Goal: Find specific page/section: Find specific page/section

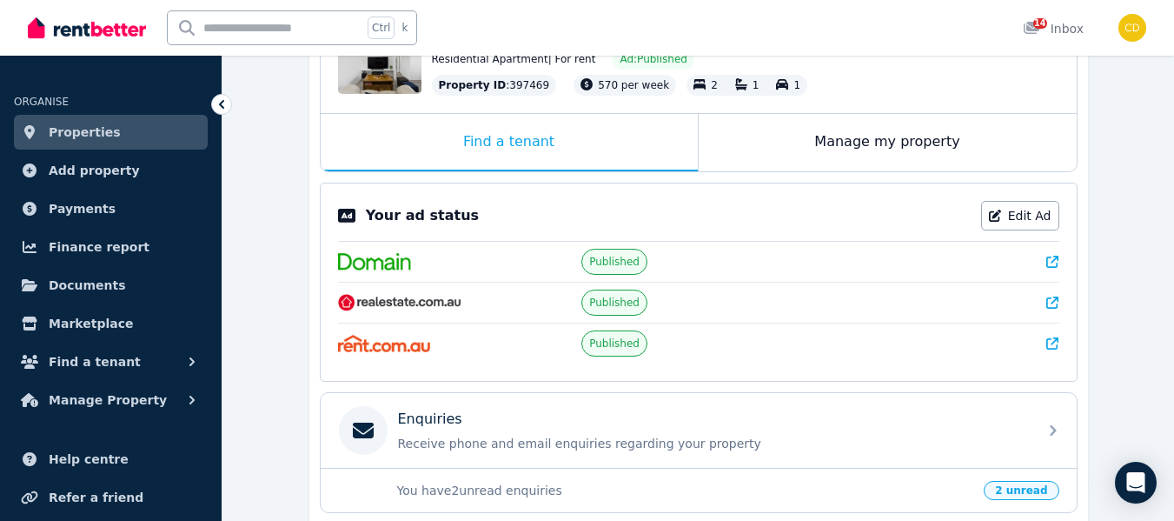
scroll to position [261, 0]
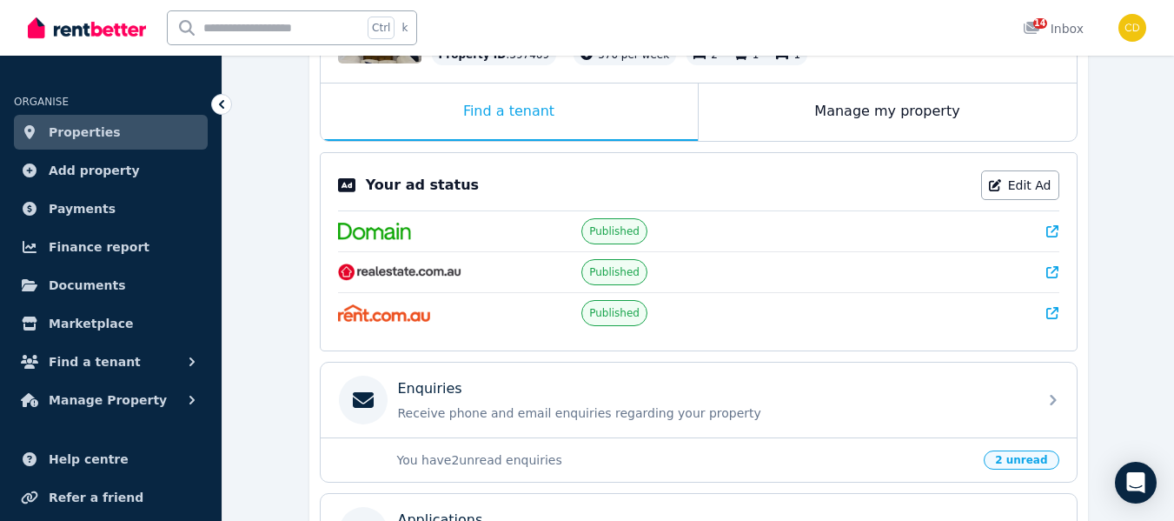
click at [1053, 270] on icon at bounding box center [1053, 272] width 12 height 12
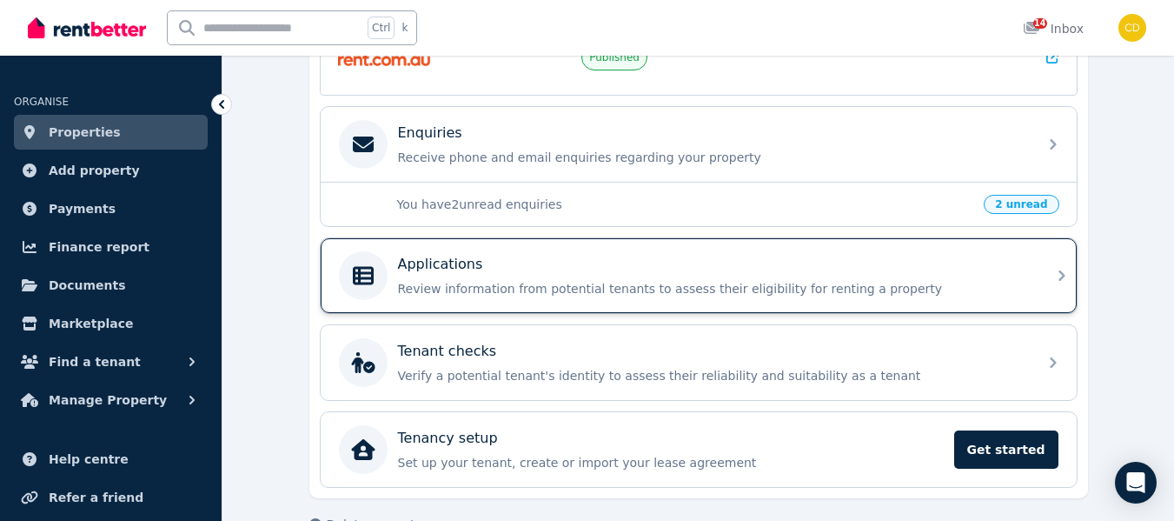
scroll to position [522, 0]
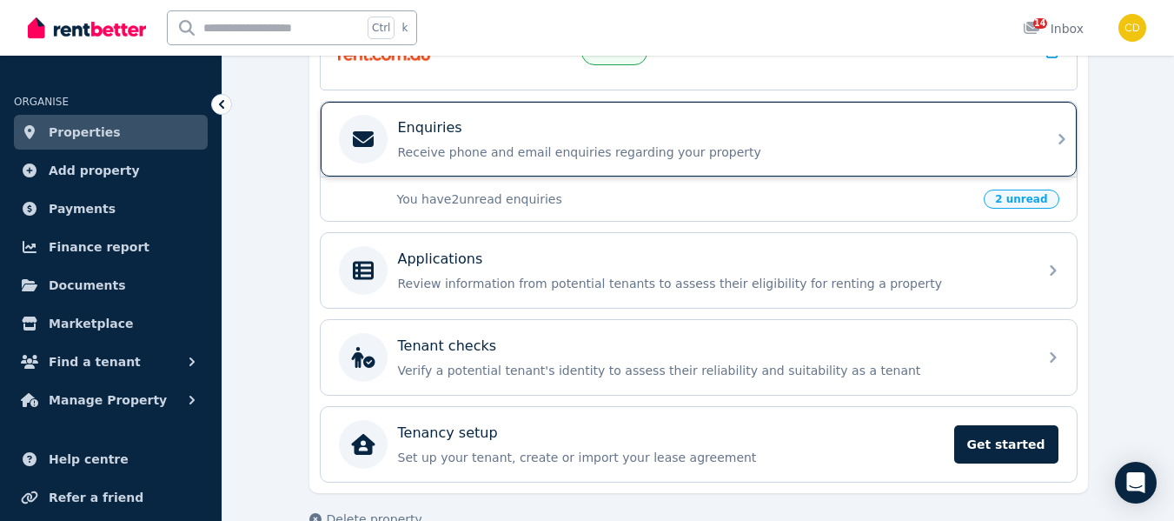
click at [619, 153] on p "Receive phone and email enquiries regarding your property" at bounding box center [712, 151] width 629 height 17
